Goal: Check status: Check status

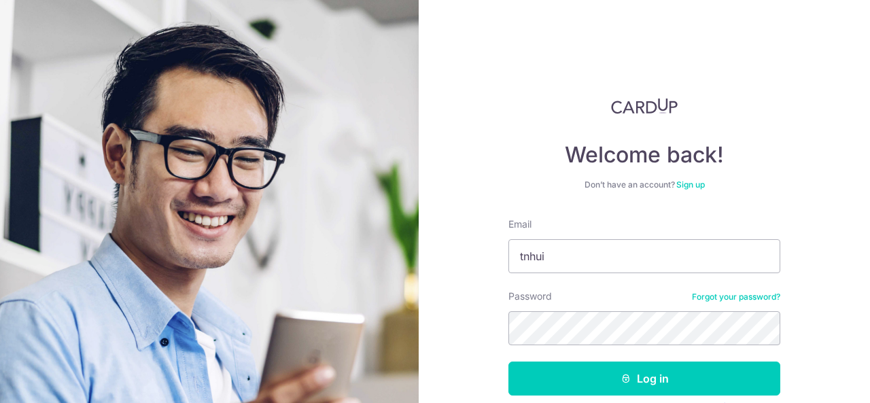
type input "[EMAIL_ADDRESS][DOMAIN_NAME]"
click at [508, 361] on button "Log in" at bounding box center [644, 378] width 272 height 34
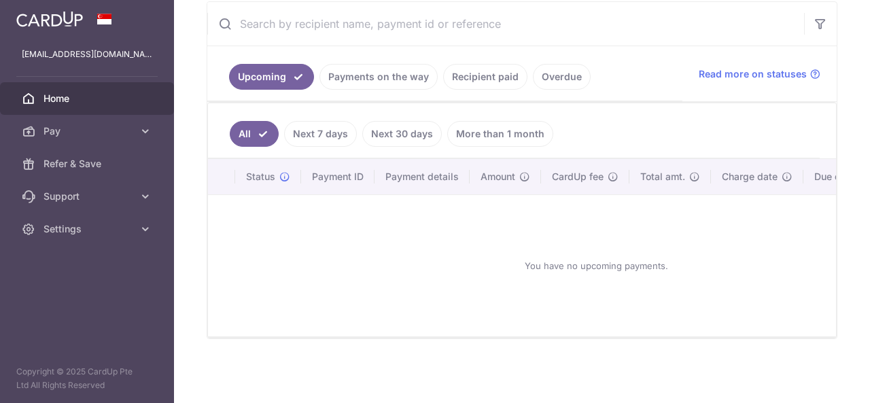
click at [387, 77] on link "Payments on the way" at bounding box center [378, 77] width 118 height 26
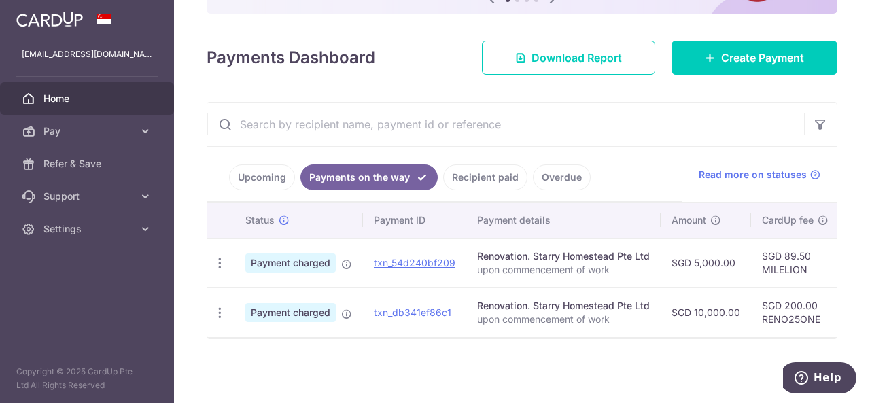
click at [481, 176] on link "Recipient paid" at bounding box center [485, 177] width 84 height 26
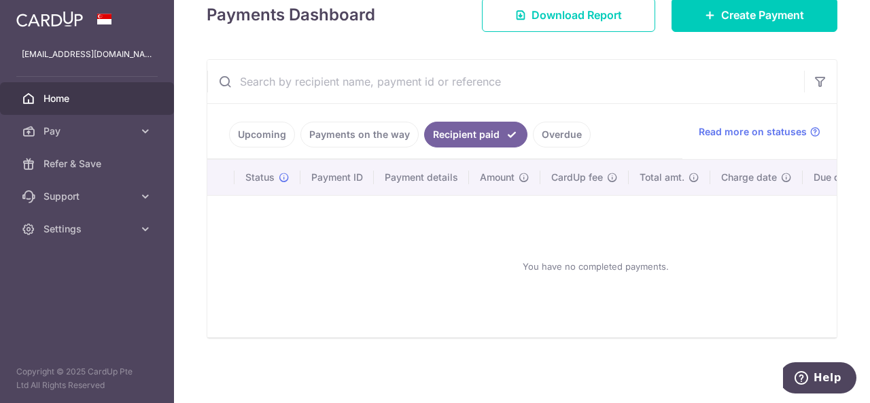
click at [552, 124] on link "Overdue" at bounding box center [562, 135] width 58 height 26
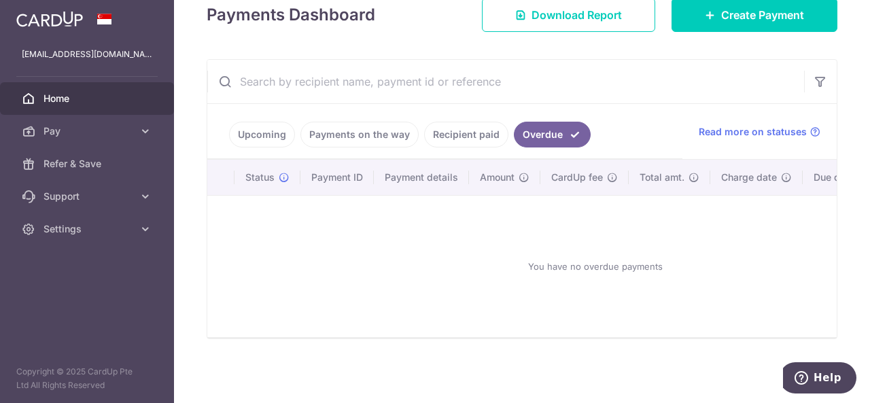
click at [473, 137] on link "Recipient paid" at bounding box center [466, 135] width 84 height 26
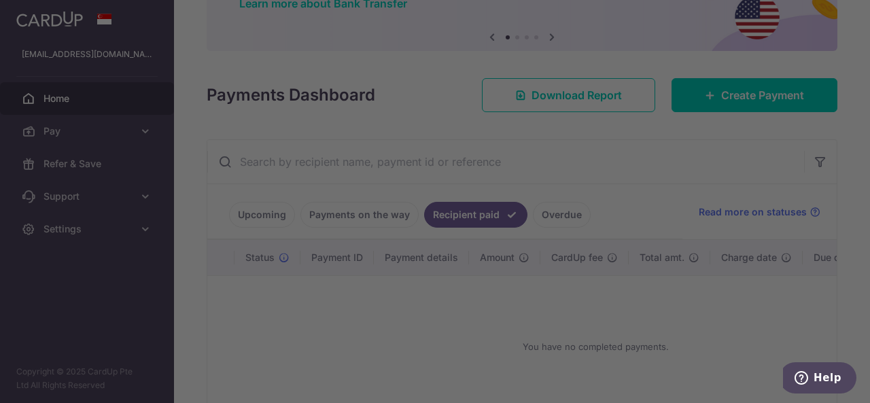
scroll to position [207, 0]
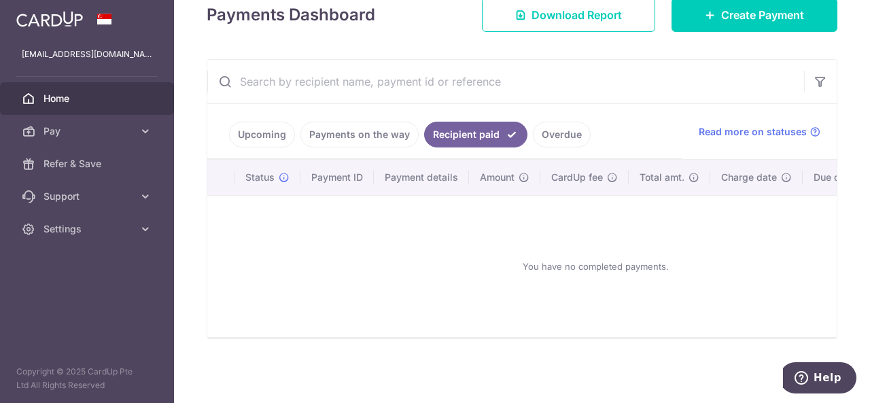
click at [374, 128] on link "Payments on the way" at bounding box center [359, 135] width 118 height 26
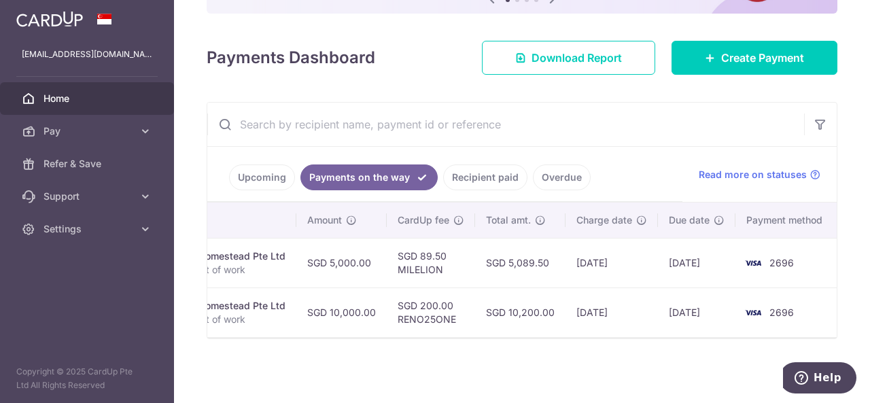
scroll to position [0, 0]
